Goal: Navigation & Orientation: Find specific page/section

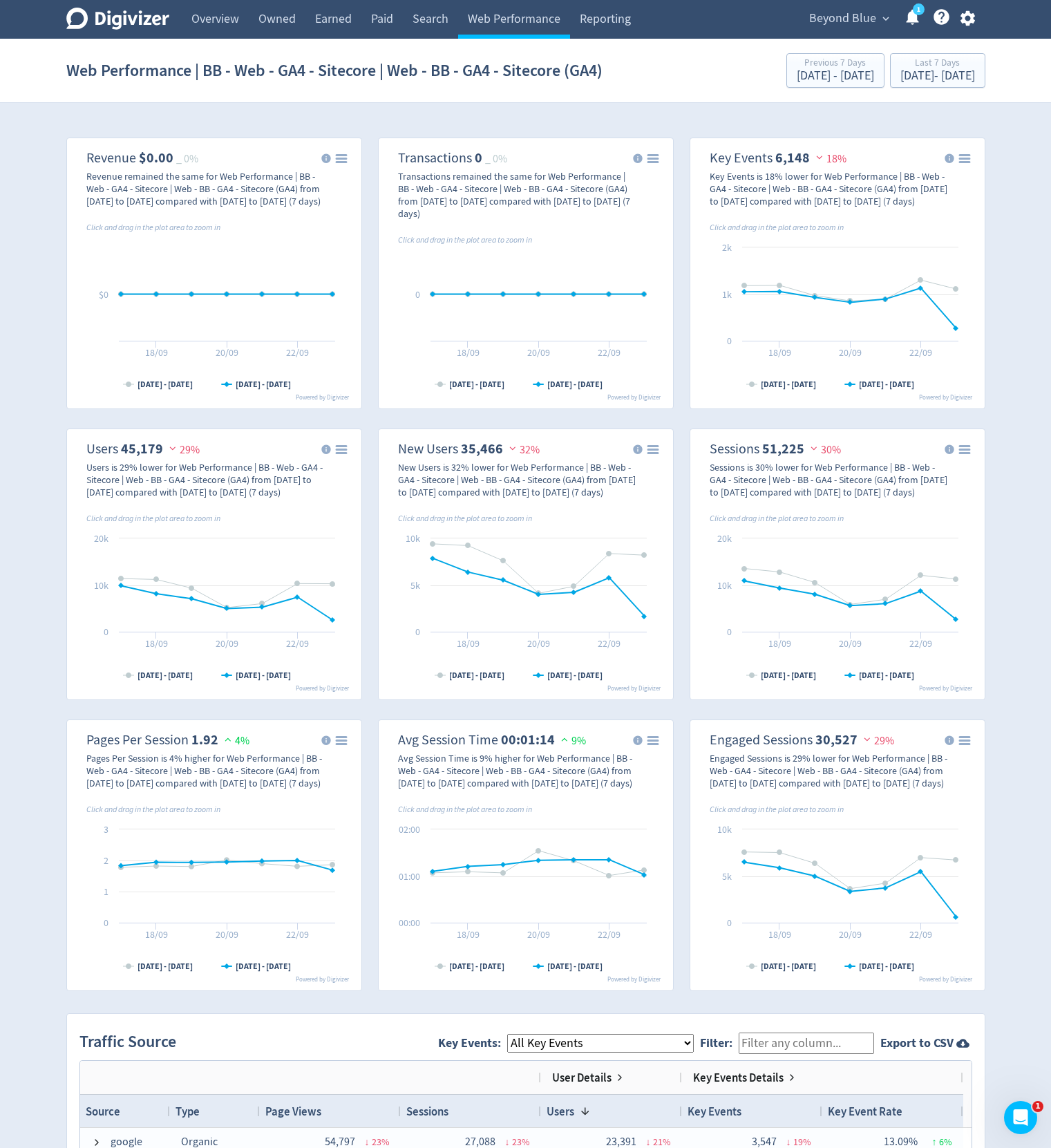
scroll to position [0, 17]
click at [304, 23] on link "Owned" at bounding box center [276, 19] width 56 height 39
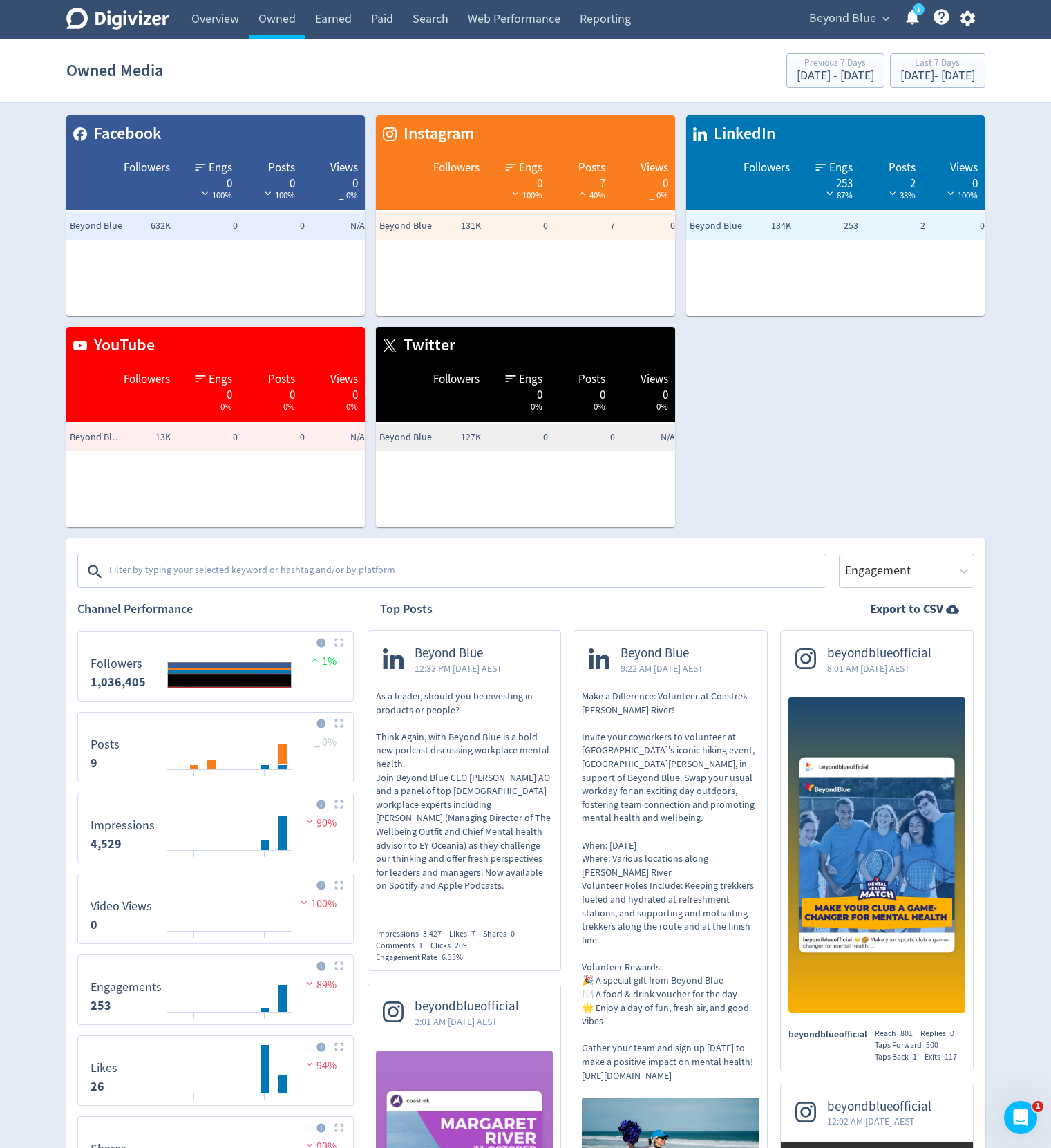
click at [852, 486] on div "Facebook Followers Engs 0 100% Posts 0 100% Views 0 _ 0% Beyond Blue 632K 0 0 N…" at bounding box center [521, 315] width 931 height 423
click at [210, 10] on link "Overview" at bounding box center [215, 19] width 67 height 39
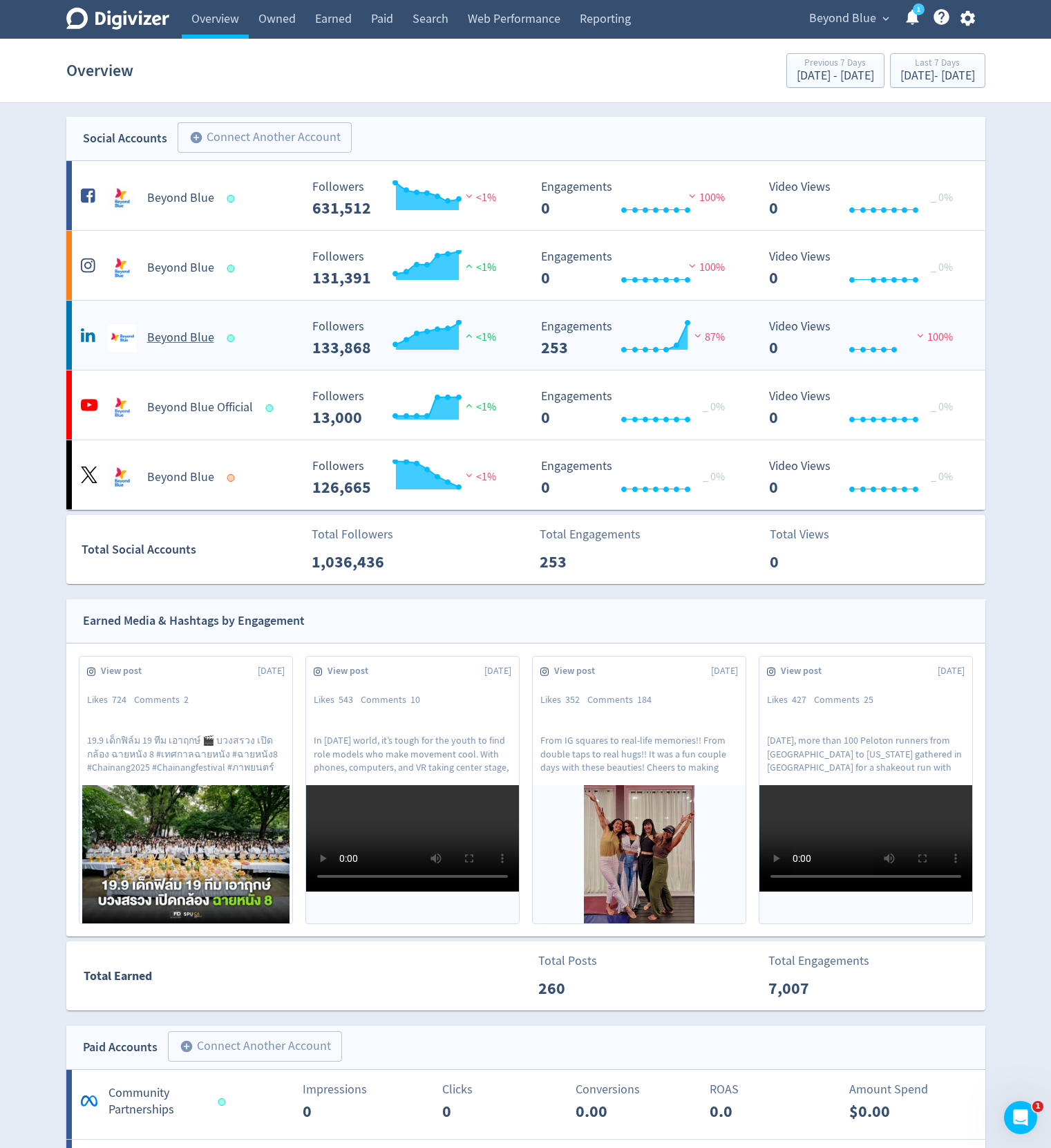
click at [298, 323] on div "Beyond Blue" at bounding box center [186, 332] width 229 height 39
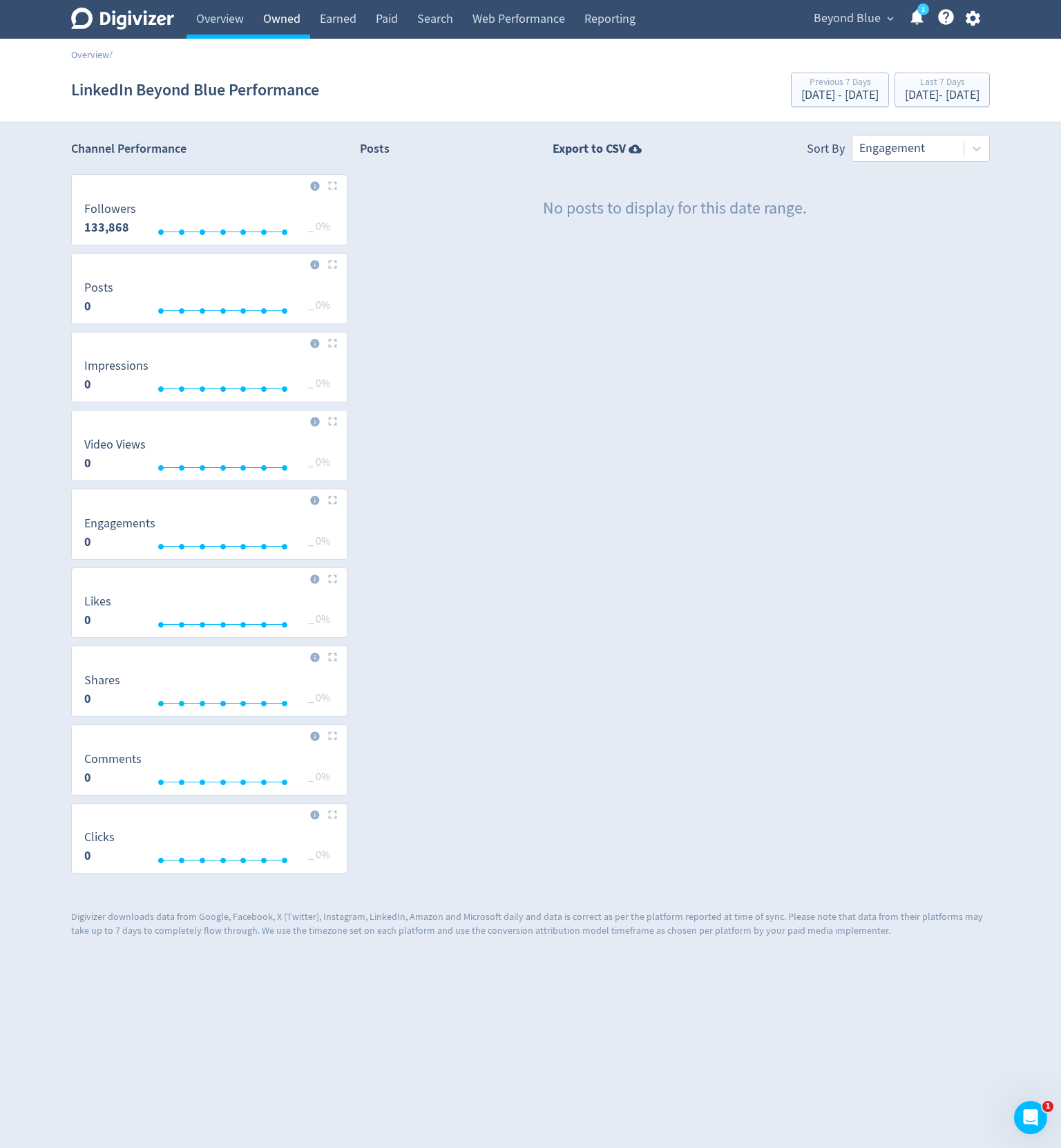
click at [293, 24] on link "Owned" at bounding box center [281, 19] width 56 height 39
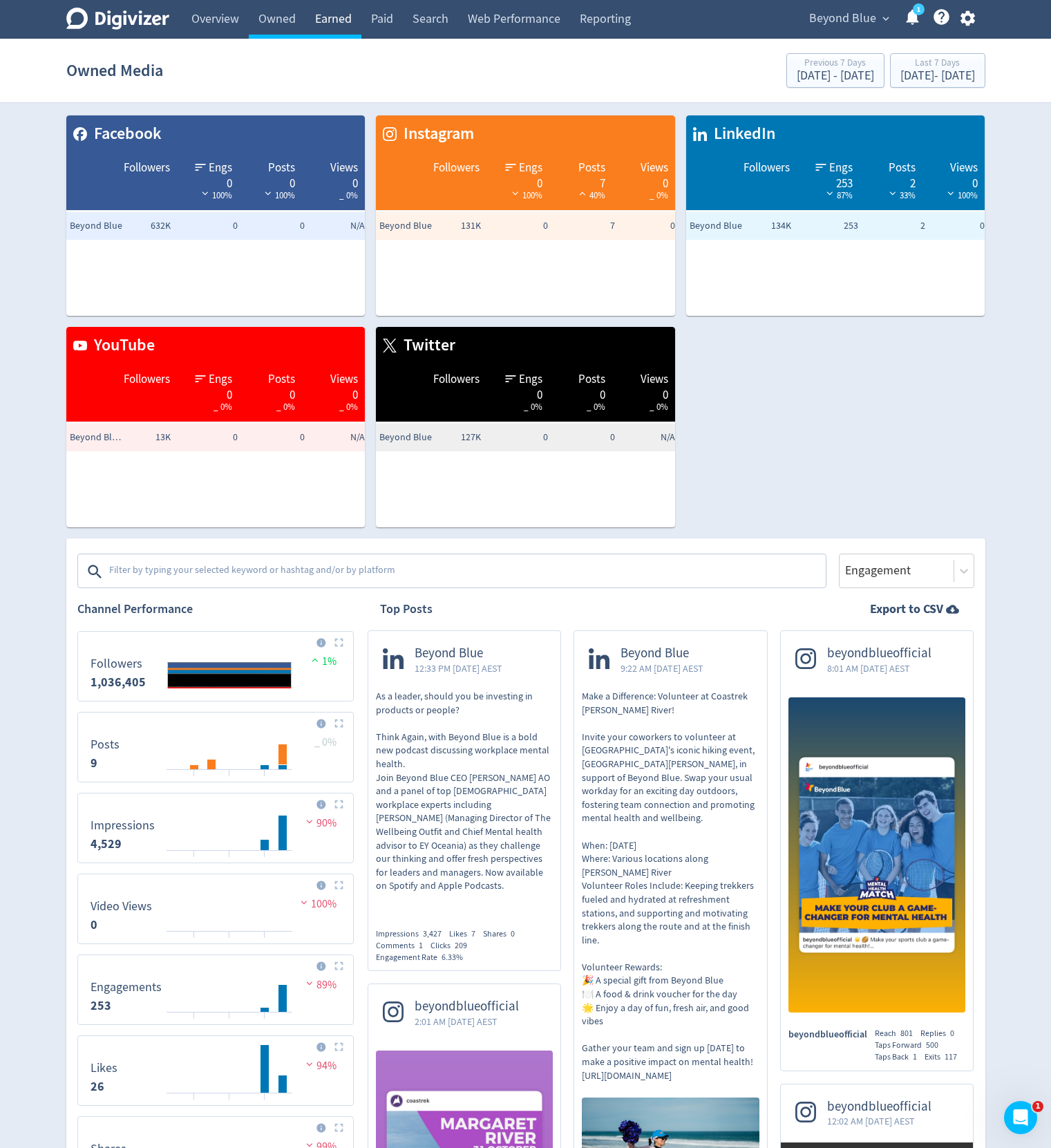
click at [332, 23] on link "Earned" at bounding box center [334, 19] width 56 height 39
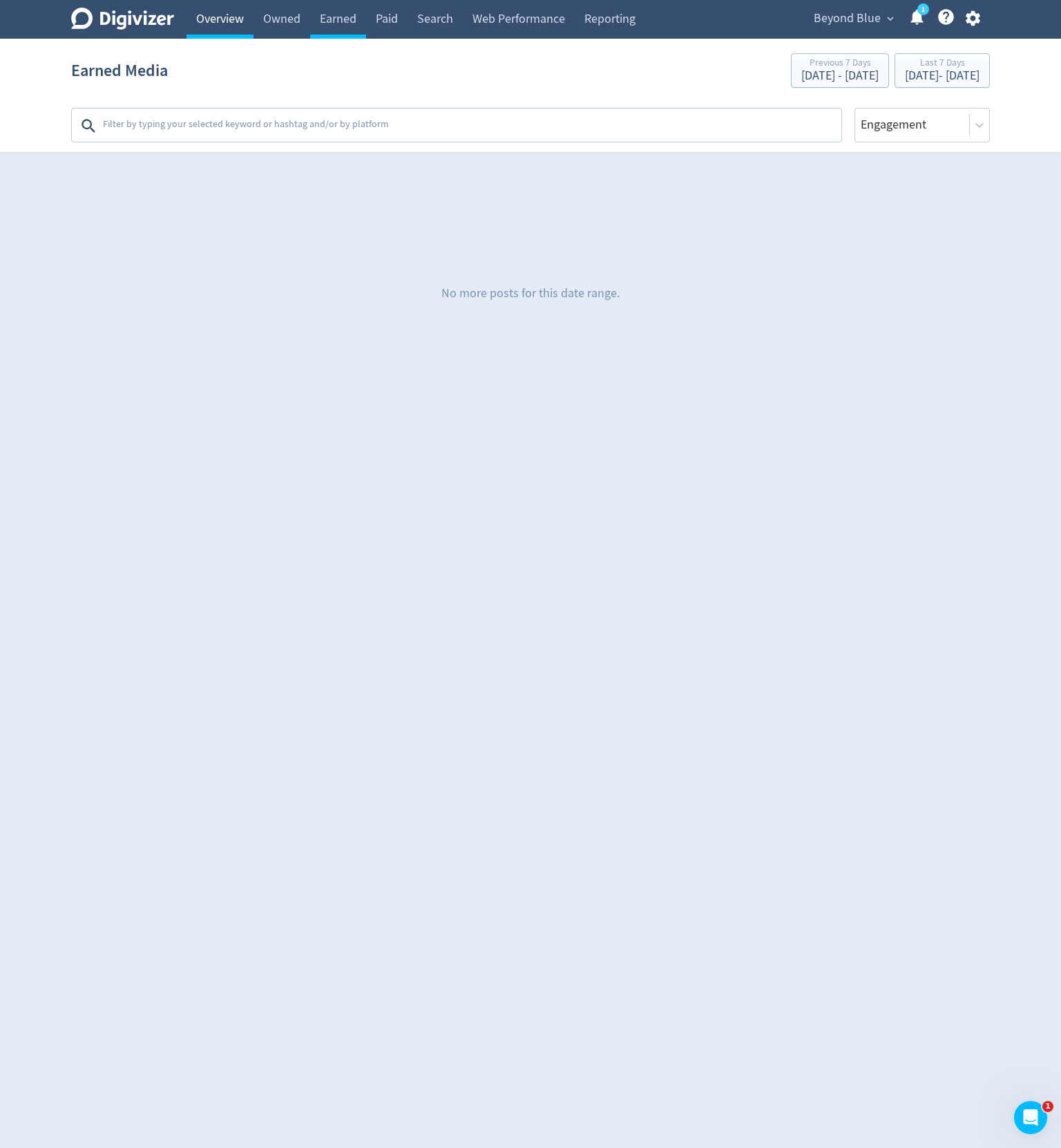
drag, startPoint x: 204, startPoint y: 4, endPoint x: 213, endPoint y: 9, distance: 10.3
click at [204, 5] on link "Overview" at bounding box center [219, 19] width 67 height 39
